Goal: Task Accomplishment & Management: Manage account settings

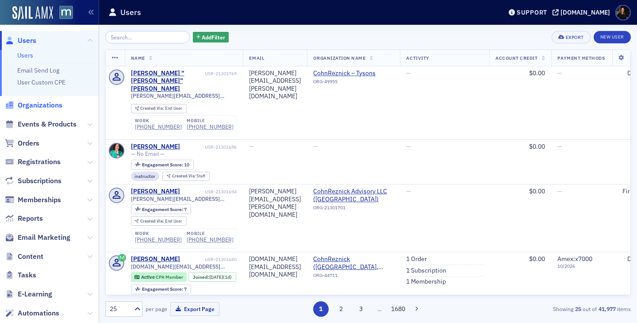
click at [36, 105] on span "Organizations" at bounding box center [40, 105] width 45 height 10
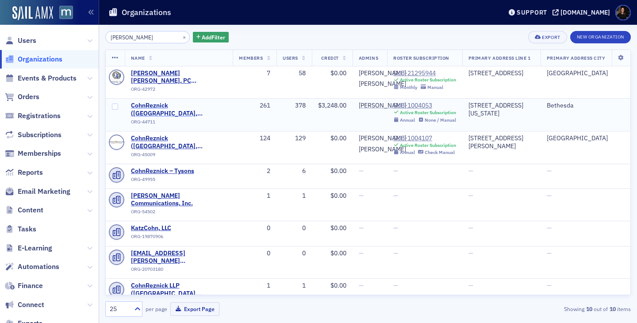
type input "cohn"
click at [157, 115] on span "CohnReznick ([GEOGRAPHIC_DATA], [GEOGRAPHIC_DATA])" at bounding box center [179, 109] width 96 height 15
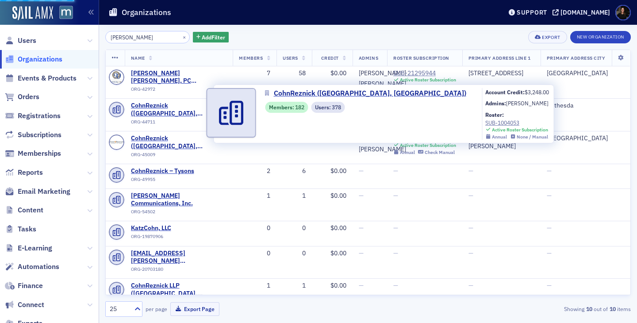
select select "US"
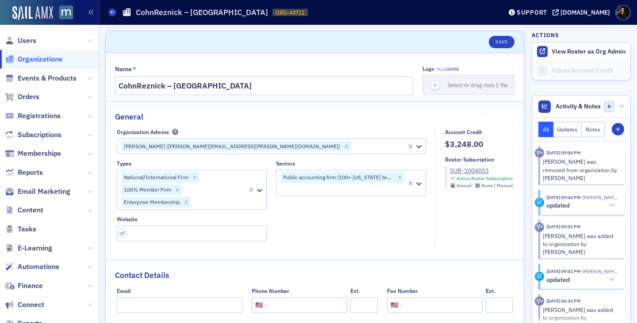
scroll to position [5, 0]
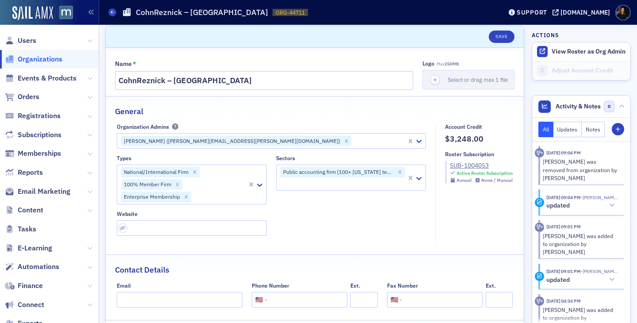
click at [27, 60] on span "Organizations" at bounding box center [40, 59] width 45 height 10
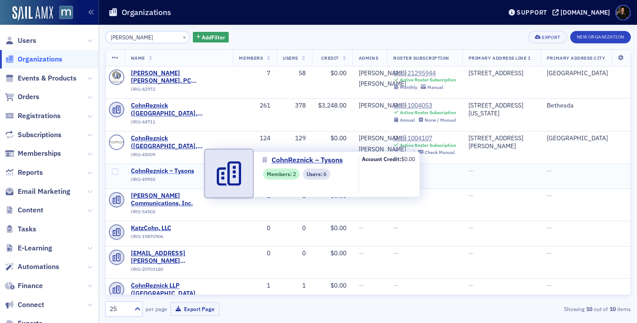
click at [151, 173] on span "CohnReznick – Tysons" at bounding box center [171, 171] width 80 height 8
select select "US"
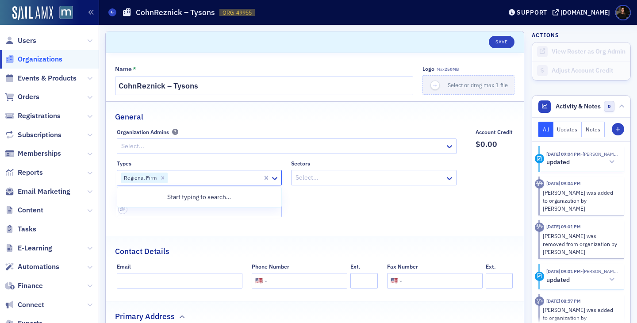
click at [182, 179] on div at bounding box center [214, 177] width 93 height 11
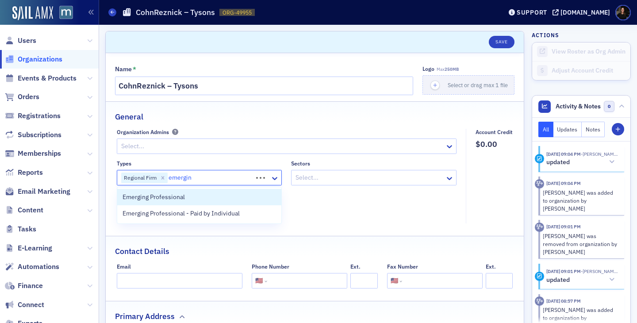
type input "emerging"
click at [141, 197] on span "Emerging Professional" at bounding box center [153, 196] width 62 height 9
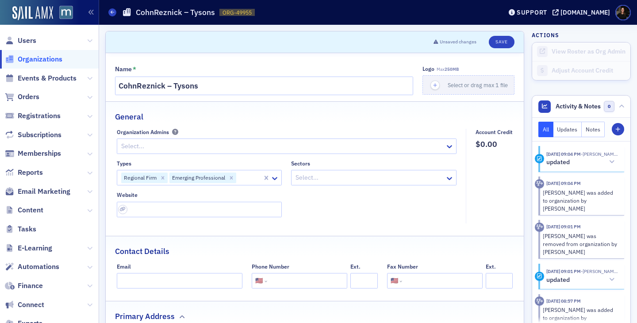
click at [262, 126] on fieldset "General Organization Admins Select... Types Regional Firm Emerging Professional…" at bounding box center [315, 165] width 418 height 128
click at [504, 44] on button "Save" at bounding box center [501, 42] width 25 height 12
select select "US"
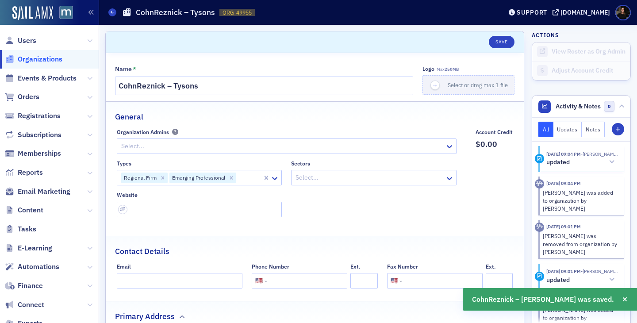
click at [39, 61] on span "Organizations" at bounding box center [40, 59] width 45 height 10
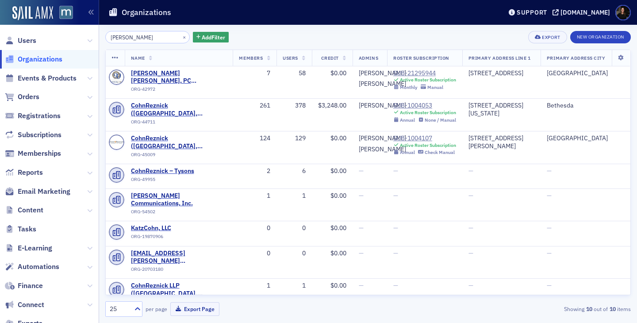
click at [136, 36] on input "cohn" at bounding box center [147, 37] width 84 height 12
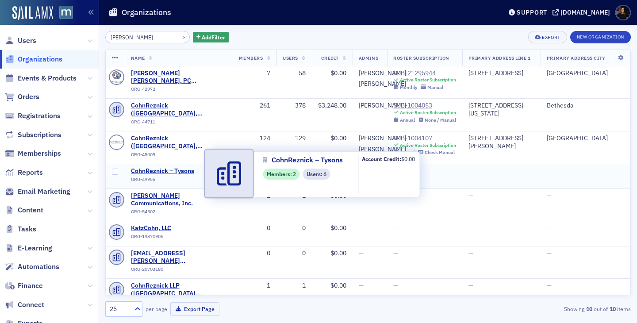
click at [161, 174] on span "CohnReznick – Tysons" at bounding box center [171, 171] width 80 height 8
select select "US"
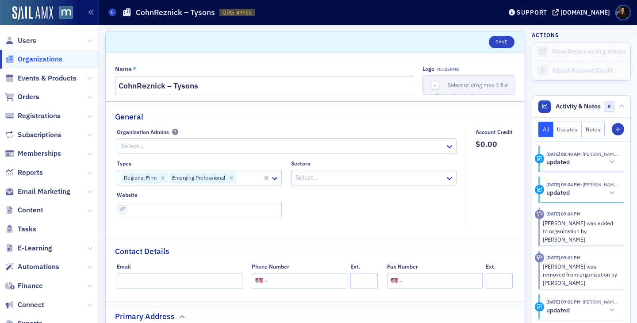
click at [52, 61] on span "Organizations" at bounding box center [40, 59] width 45 height 10
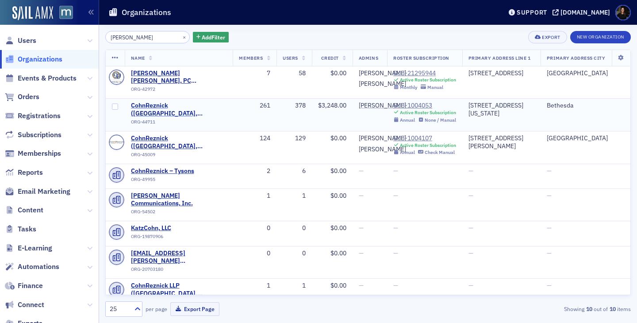
click at [172, 111] on span "CohnReznick ([GEOGRAPHIC_DATA], [GEOGRAPHIC_DATA])" at bounding box center [179, 109] width 96 height 15
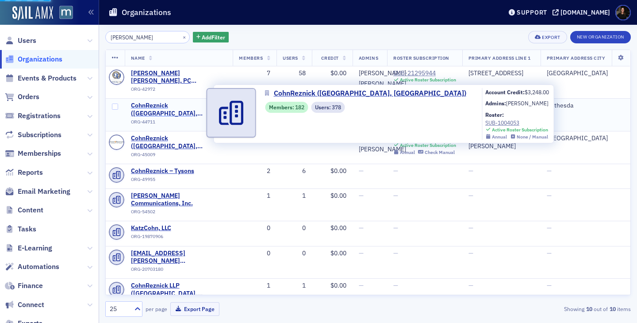
select select "US"
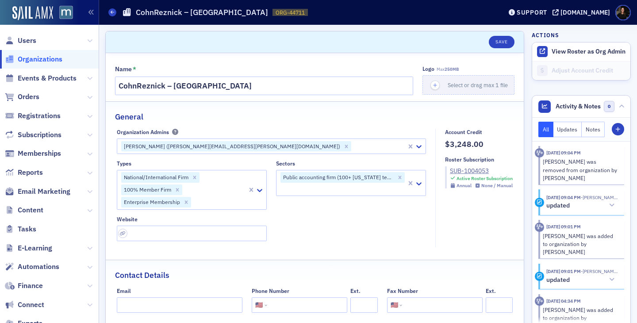
click at [33, 59] on span "Organizations" at bounding box center [40, 59] width 45 height 10
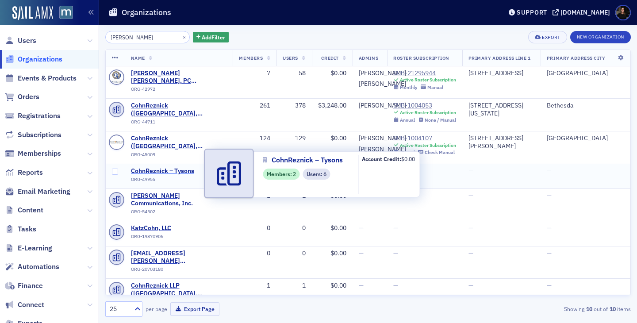
click at [155, 175] on span "CohnReznick – Tysons" at bounding box center [171, 171] width 80 height 8
select select "US"
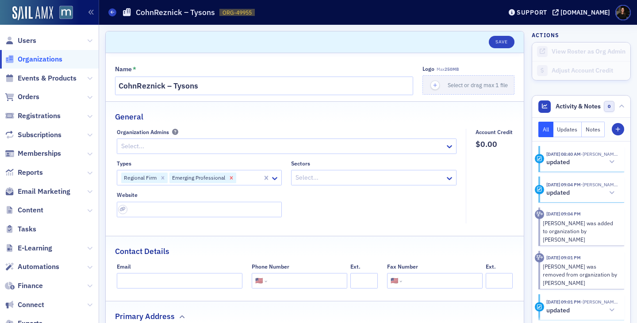
click at [229, 176] on icon "Remove Emerging Professional" at bounding box center [231, 178] width 6 height 6
type input "enter"
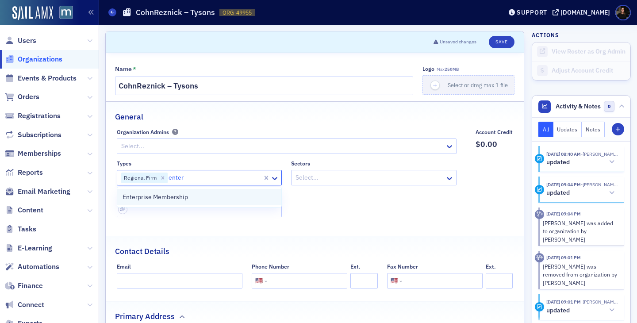
click at [168, 199] on span "Enterprise Membership" at bounding box center [154, 196] width 65 height 9
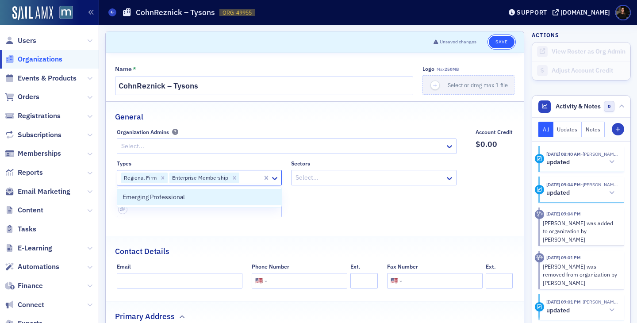
click at [497, 41] on button "Save" at bounding box center [501, 42] width 25 height 12
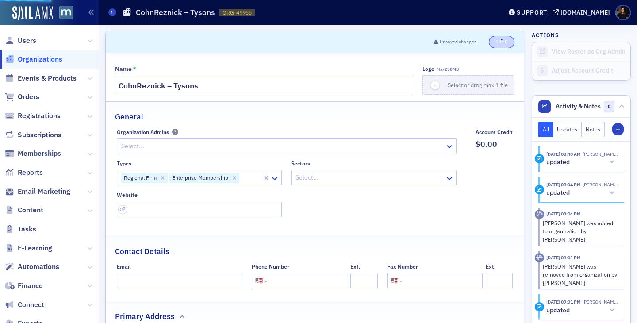
select select "US"
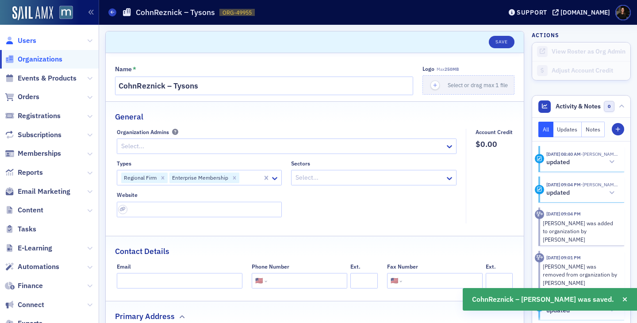
click at [25, 41] on span "Users" at bounding box center [27, 41] width 19 height 10
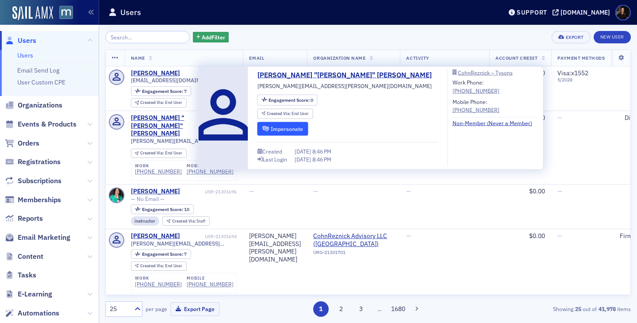
click at [276, 128] on button "Impersonate" at bounding box center [282, 129] width 51 height 14
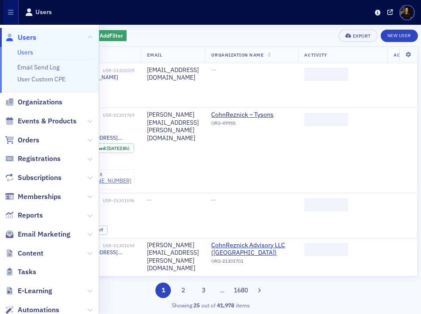
click at [198, 42] on div "Add Filter Export New User" at bounding box center [210, 36] width 414 height 12
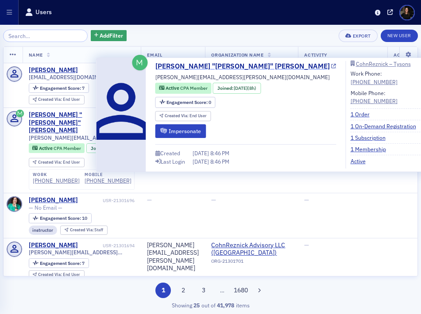
click at [182, 65] on link "[PERSON_NAME] "[PERSON_NAME]" [PERSON_NAME]" at bounding box center [245, 66] width 181 height 11
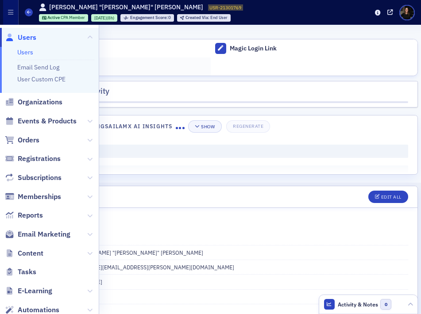
scroll to position [16, 0]
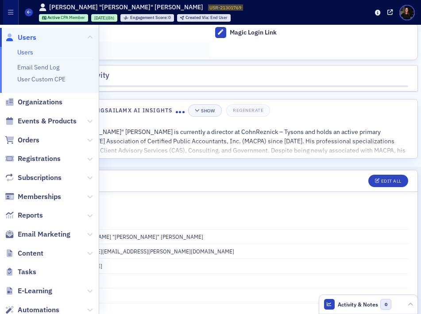
click at [164, 44] on link "Adjust Account Credit" at bounding box center [106, 51] width 207 height 19
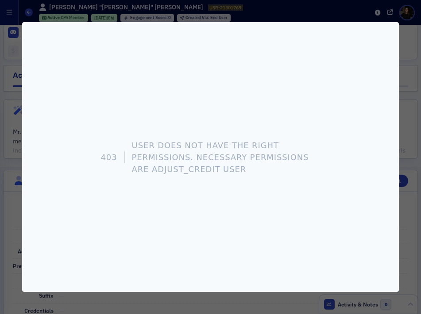
scroll to position [0, 0]
click at [19, 21] on div at bounding box center [210, 157] width 421 height 314
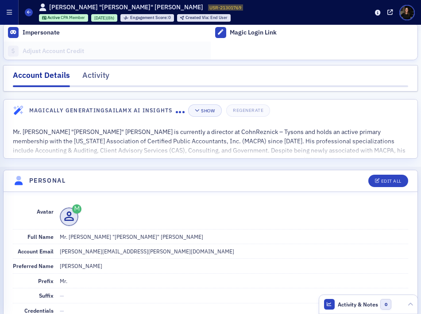
click at [12, 7] on button "button" at bounding box center [9, 12] width 19 height 25
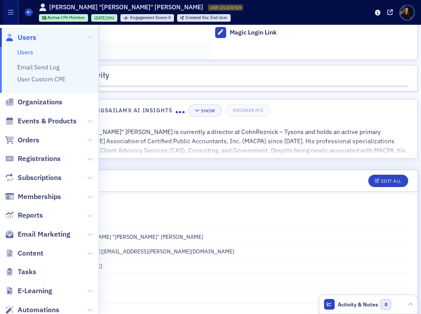
click at [199, 195] on fieldset "Avatar Full Name Mr. Steven "Steve" DeNoon Account Email steve.denoon@cohnrezni…" at bounding box center [210, 298] width 401 height 207
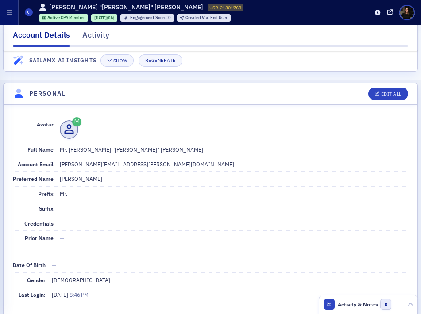
scroll to position [98, 0]
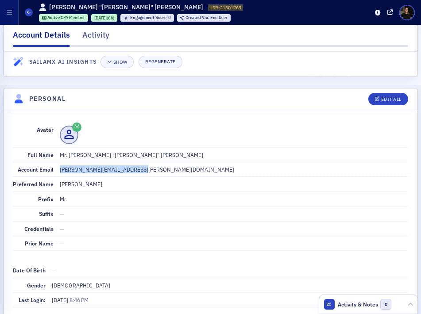
drag, startPoint x: 142, startPoint y: 168, endPoint x: 59, endPoint y: 167, distance: 82.7
click at [60, 167] on dd "[PERSON_NAME][EMAIL_ADDRESS][PERSON_NAME][DOMAIN_NAME]" at bounding box center [234, 169] width 348 height 14
copy dd "[PERSON_NAME][EMAIL_ADDRESS][PERSON_NAME][DOMAIN_NAME]"
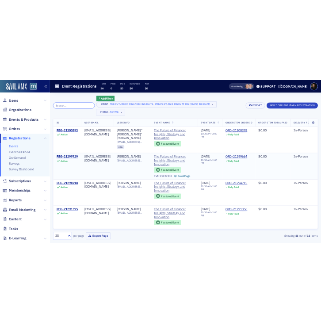
scroll to position [5, 0]
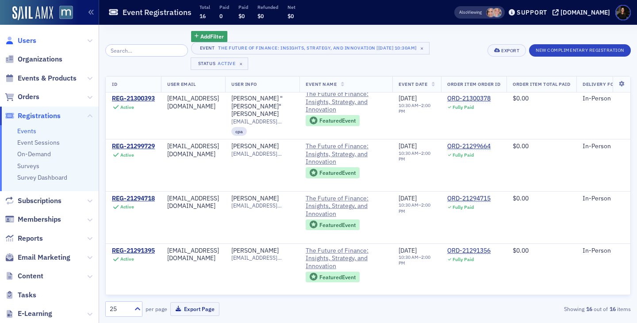
click at [25, 42] on span "Users" at bounding box center [27, 41] width 19 height 10
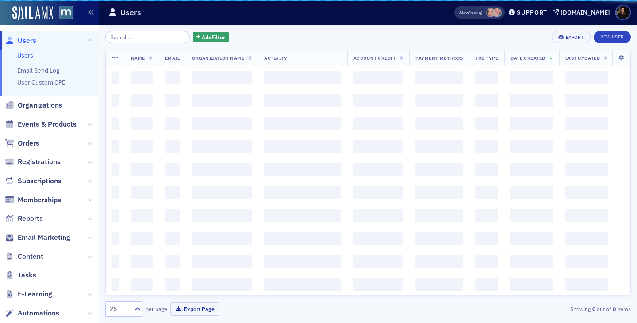
click at [46, 60] on ul "Users Email Send Log User Custom CPE" at bounding box center [49, 73] width 99 height 46
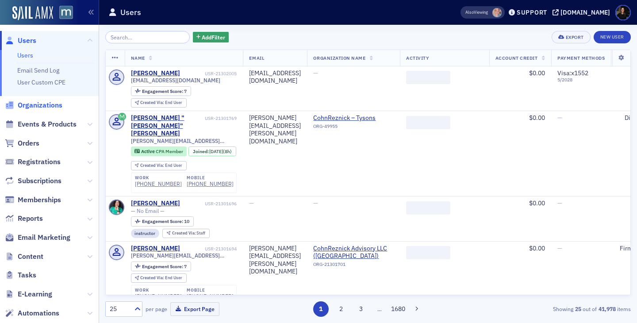
click at [45, 104] on span "Organizations" at bounding box center [40, 105] width 45 height 10
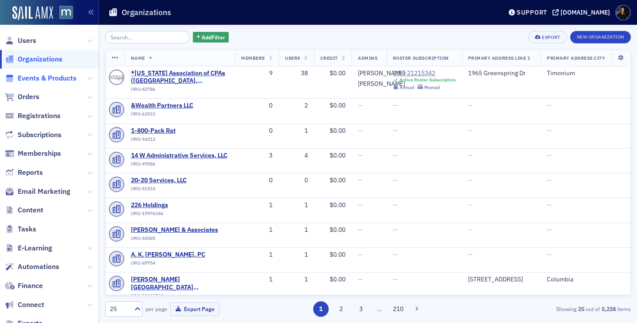
click at [32, 78] on span "Events & Products" at bounding box center [47, 78] width 59 height 10
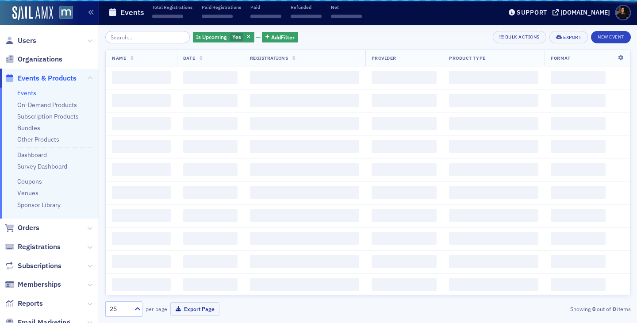
click at [137, 40] on input "search" at bounding box center [147, 37] width 84 height 12
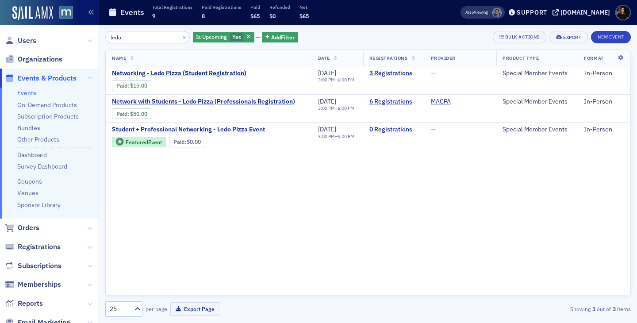
type input "ledo"
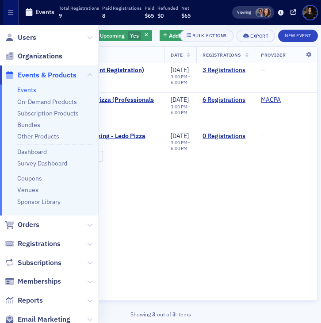
click at [284, 201] on div "Name Date Registrations Provider Product Type Format Networking - Ledo Pizza (S…" at bounding box center [160, 173] width 315 height 254
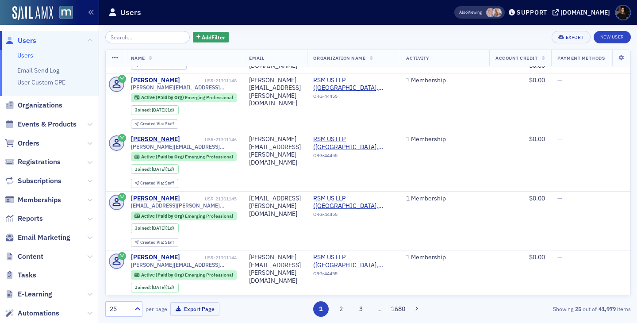
scroll to position [555, 0]
